Goal: Book appointment/travel/reservation

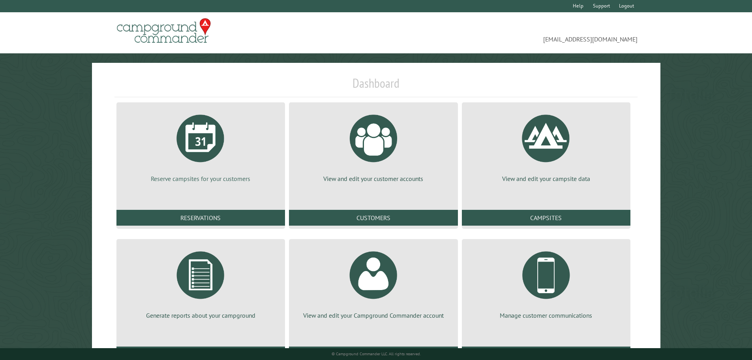
select select "**"
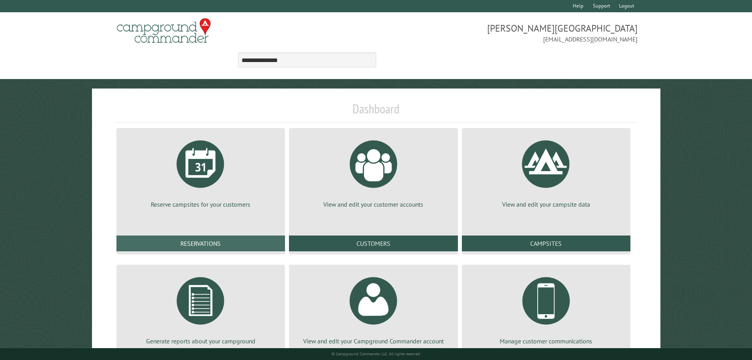
click at [223, 235] on link "Reservations" at bounding box center [200, 243] width 169 height 16
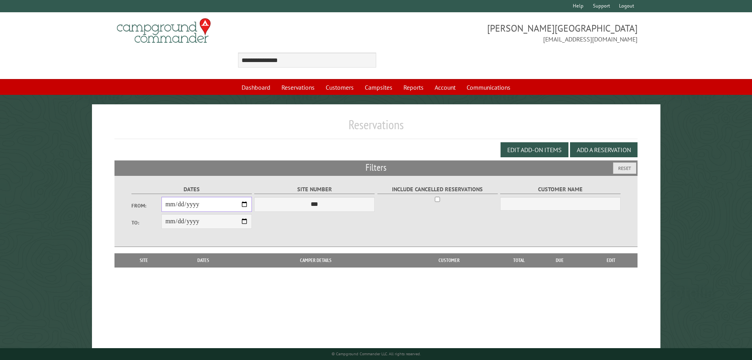
click at [245, 205] on input "From:" at bounding box center [206, 204] width 90 height 15
type input "**********"
